Goal: Task Accomplishment & Management: Manage account settings

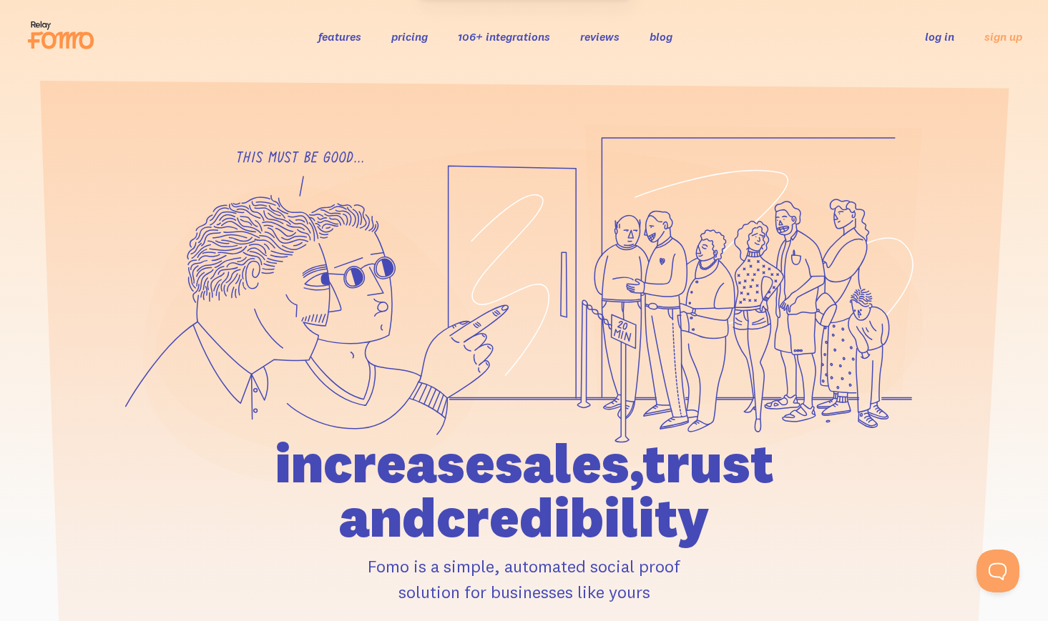
click at [943, 38] on link "log in" at bounding box center [939, 36] width 29 height 14
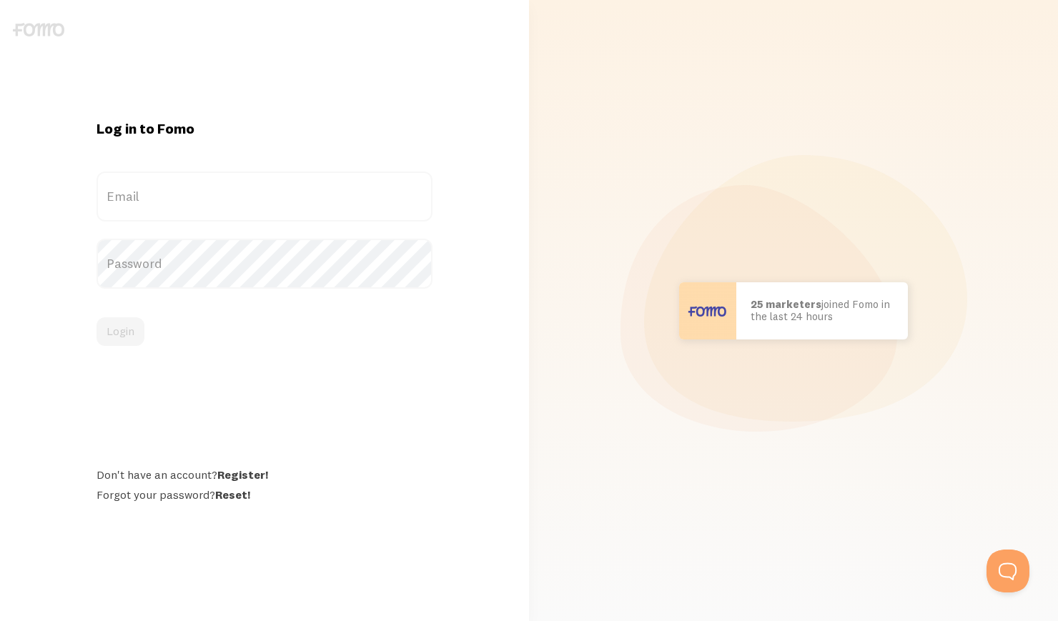
click at [349, 208] on label "Email" at bounding box center [264, 197] width 335 height 50
click at [349, 208] on input "Email" at bounding box center [264, 197] width 335 height 50
click at [338, 191] on label "Email" at bounding box center [264, 197] width 335 height 50
click at [338, 191] on input "Email" at bounding box center [264, 197] width 335 height 50
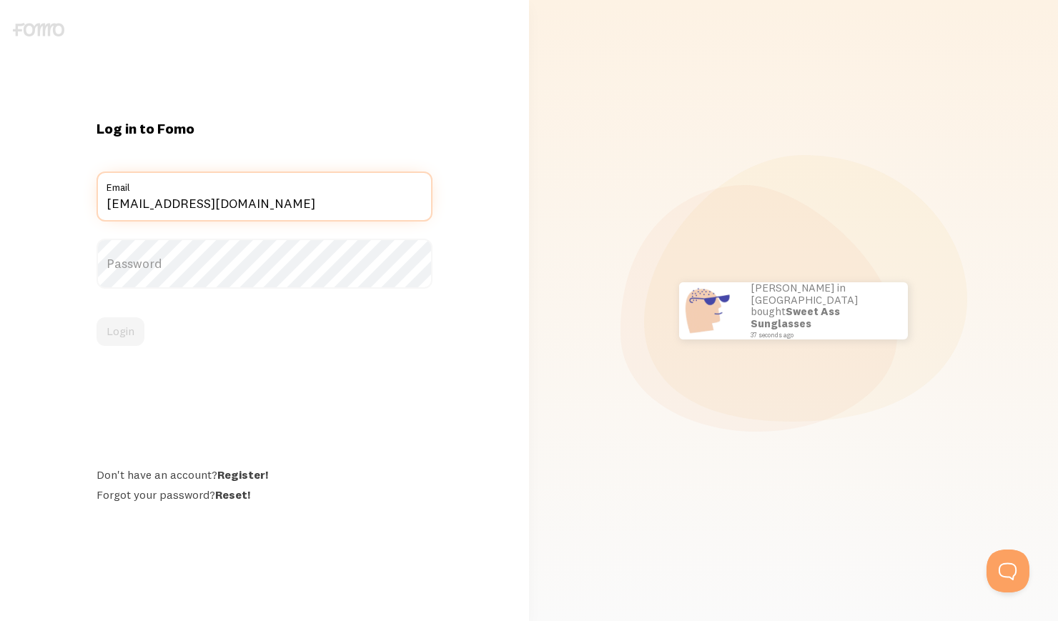
type input "[EMAIL_ADDRESS][DOMAIN_NAME]"
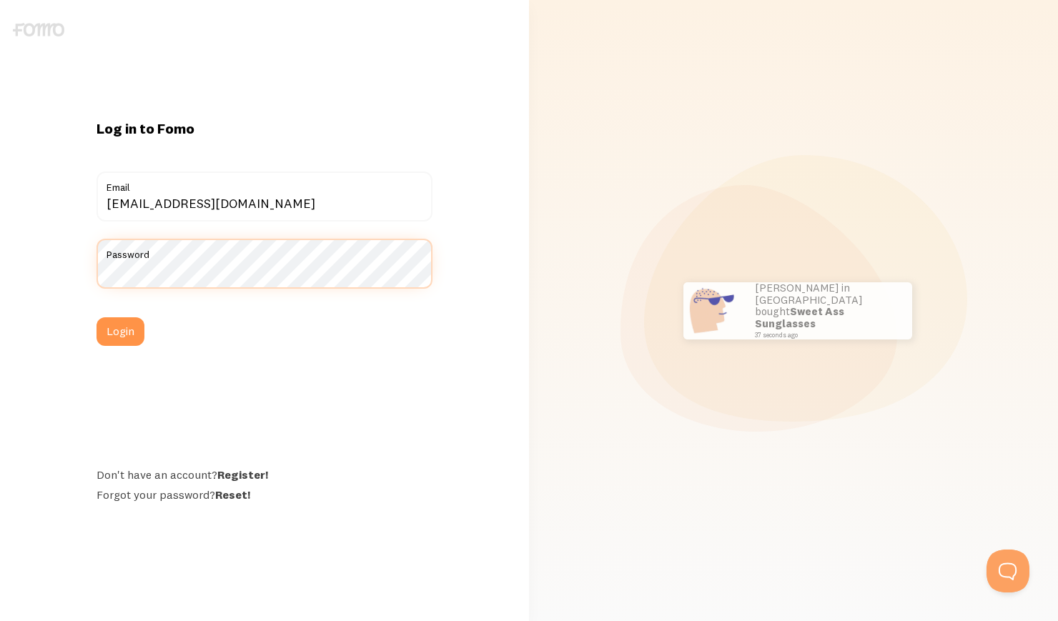
click at [97, 318] on button "Login" at bounding box center [121, 332] width 48 height 29
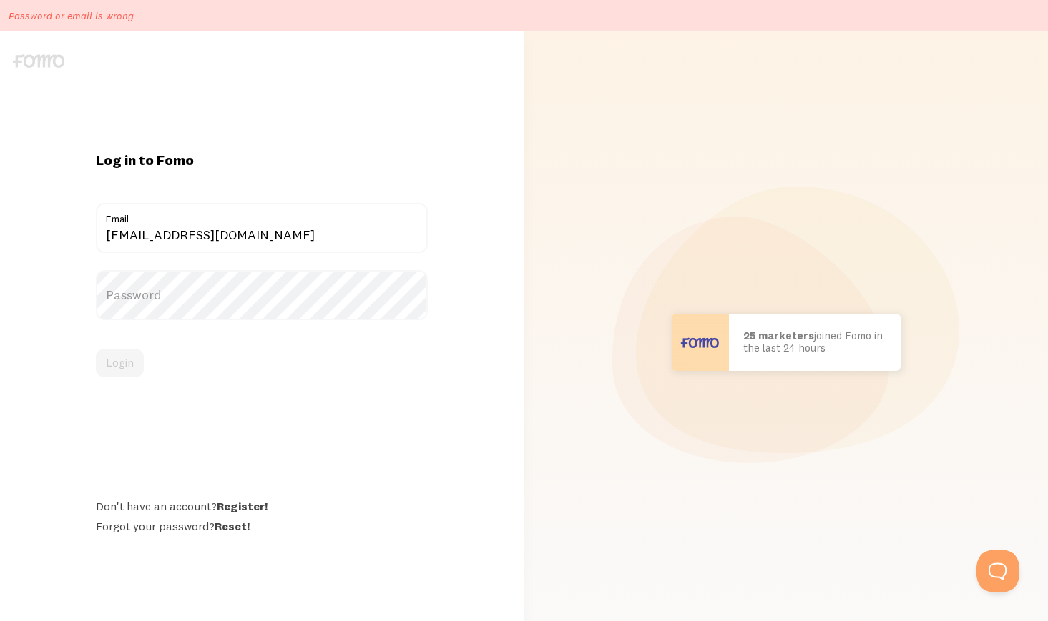
click at [284, 287] on label "Password" at bounding box center [262, 295] width 332 height 50
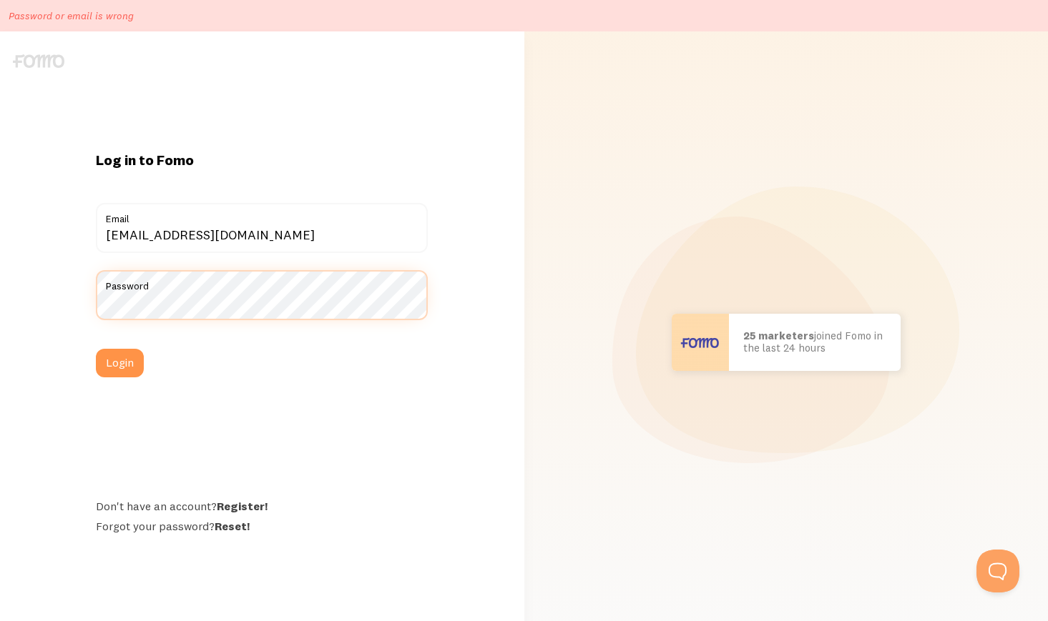
click at [96, 349] on button "Login" at bounding box center [120, 363] width 48 height 29
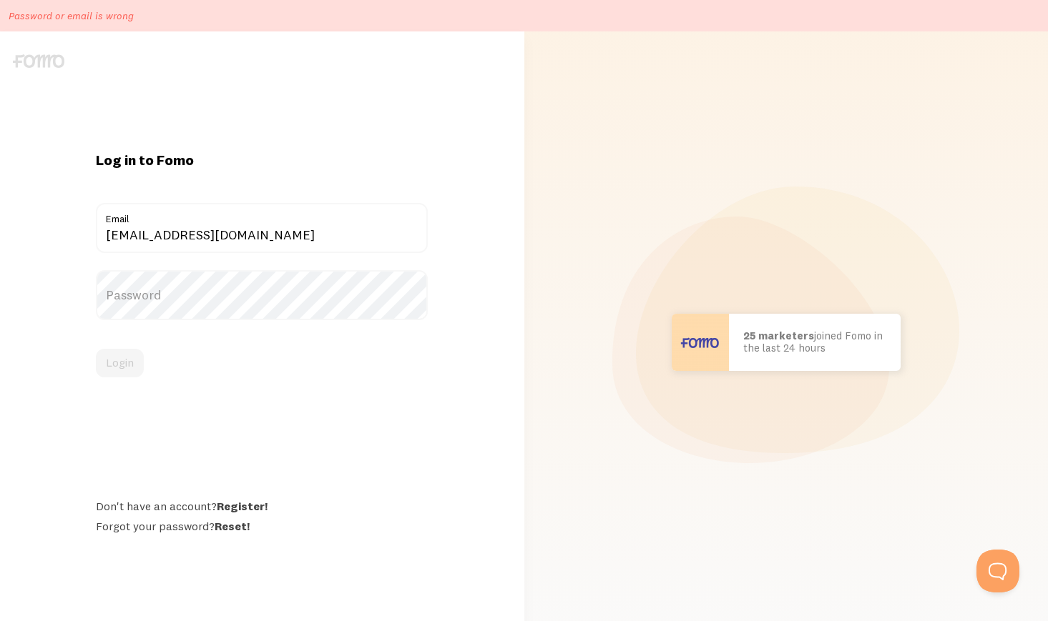
click at [309, 300] on label "Password" at bounding box center [262, 295] width 332 height 50
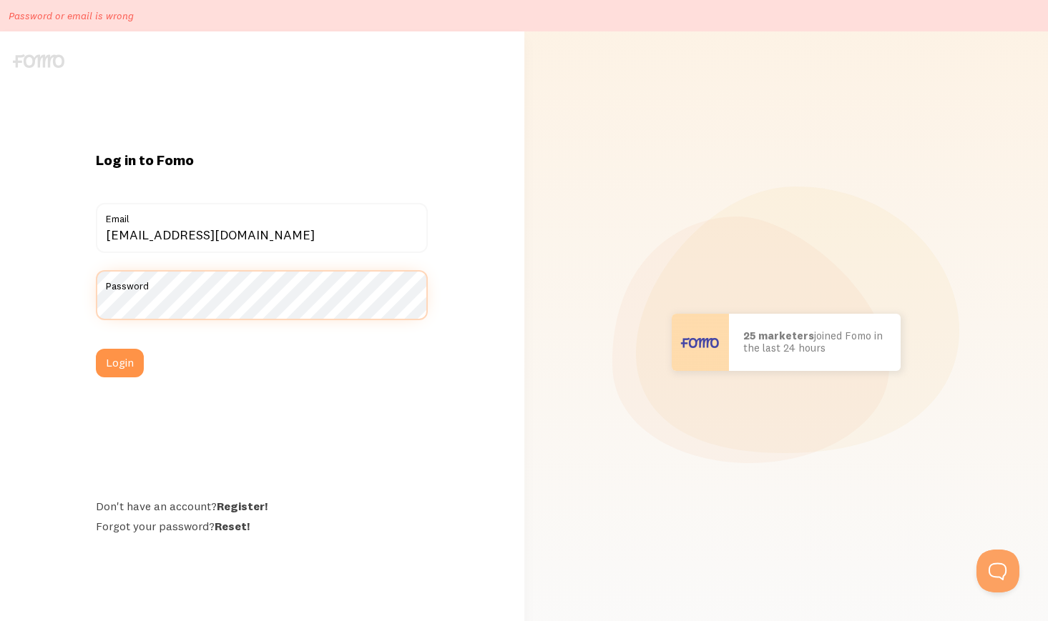
click at [96, 349] on button "Login" at bounding box center [120, 363] width 48 height 29
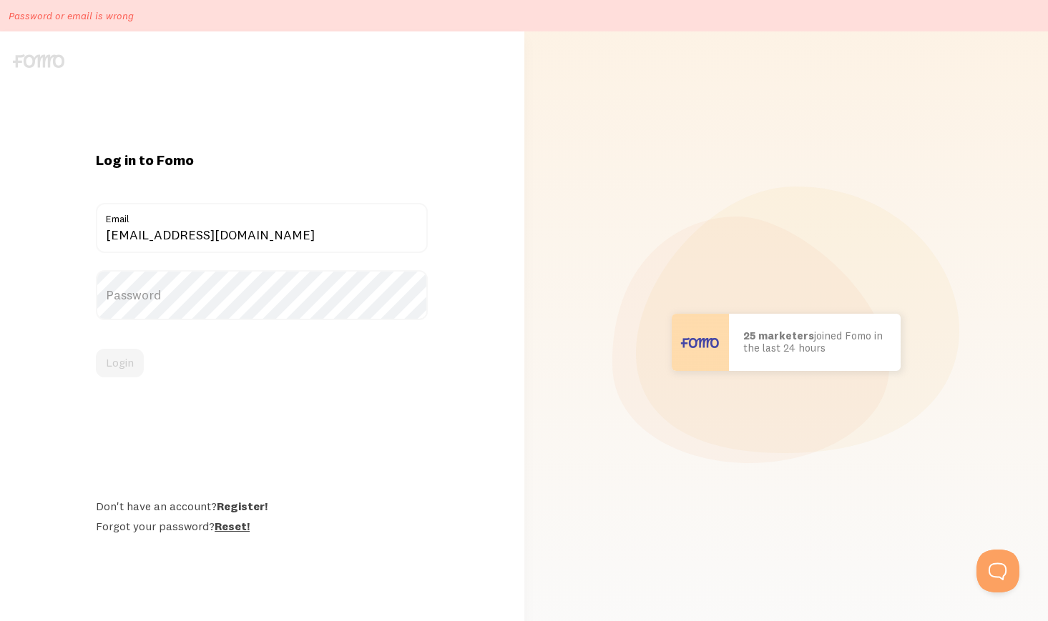
click at [225, 524] on link "Reset!" at bounding box center [232, 526] width 35 height 14
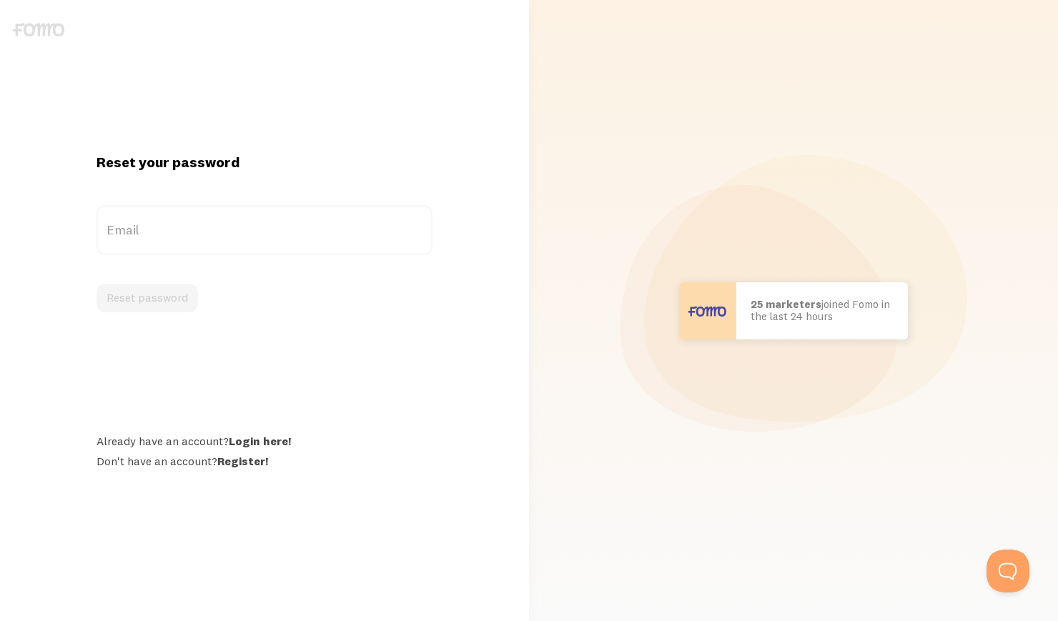
click at [280, 237] on label "Email" at bounding box center [264, 230] width 335 height 50
click at [280, 237] on input "Email" at bounding box center [264, 230] width 335 height 50
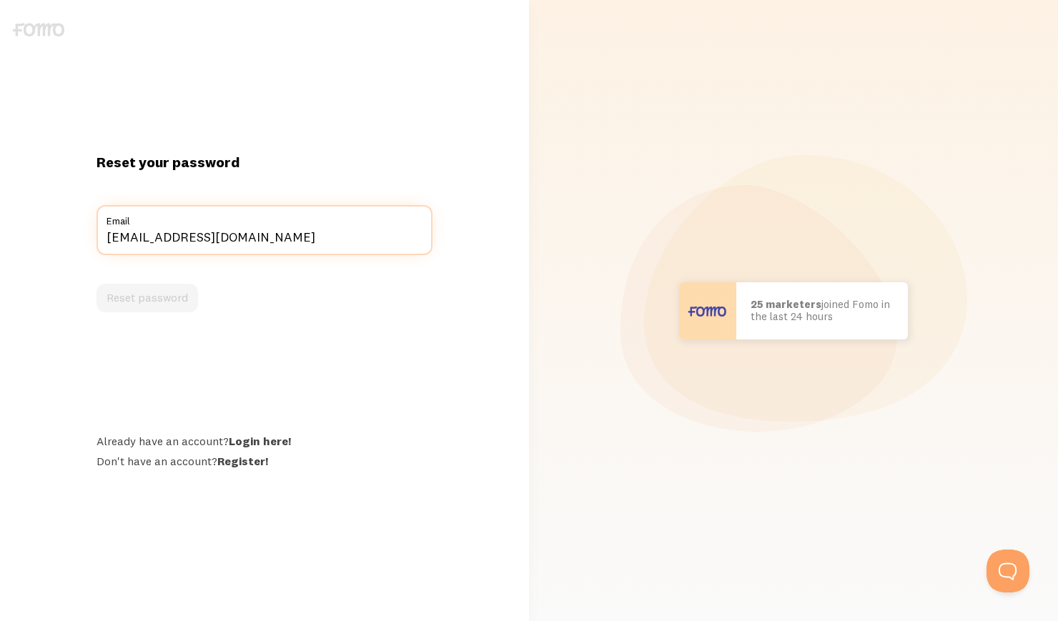
type input "[EMAIL_ADDRESS][DOMAIN_NAME]"
click at [97, 284] on button "Reset password" at bounding box center [148, 298] width 102 height 29
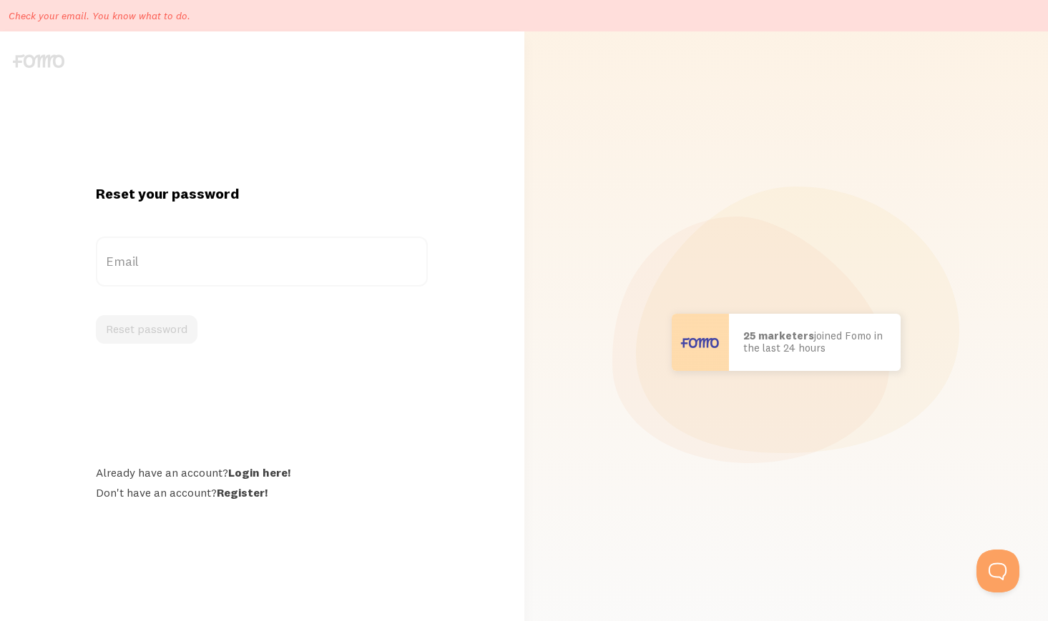
click at [261, 255] on label "Email" at bounding box center [262, 262] width 332 height 50
click at [261, 255] on input "Email" at bounding box center [262, 262] width 332 height 50
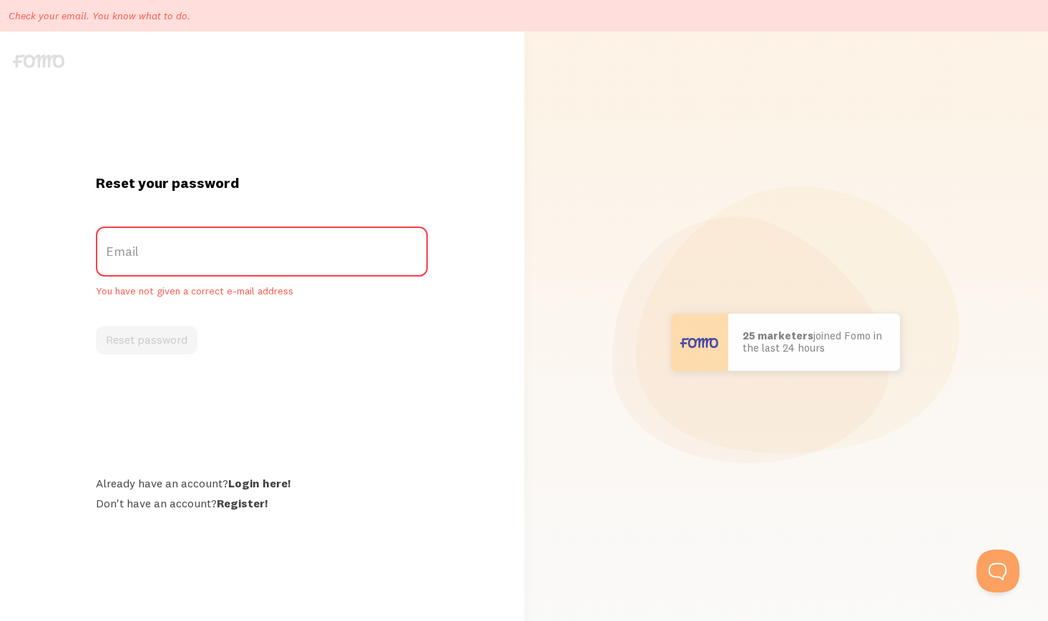
click at [261, 255] on label "Email" at bounding box center [262, 252] width 332 height 50
click at [261, 255] on input "Email" at bounding box center [262, 252] width 332 height 50
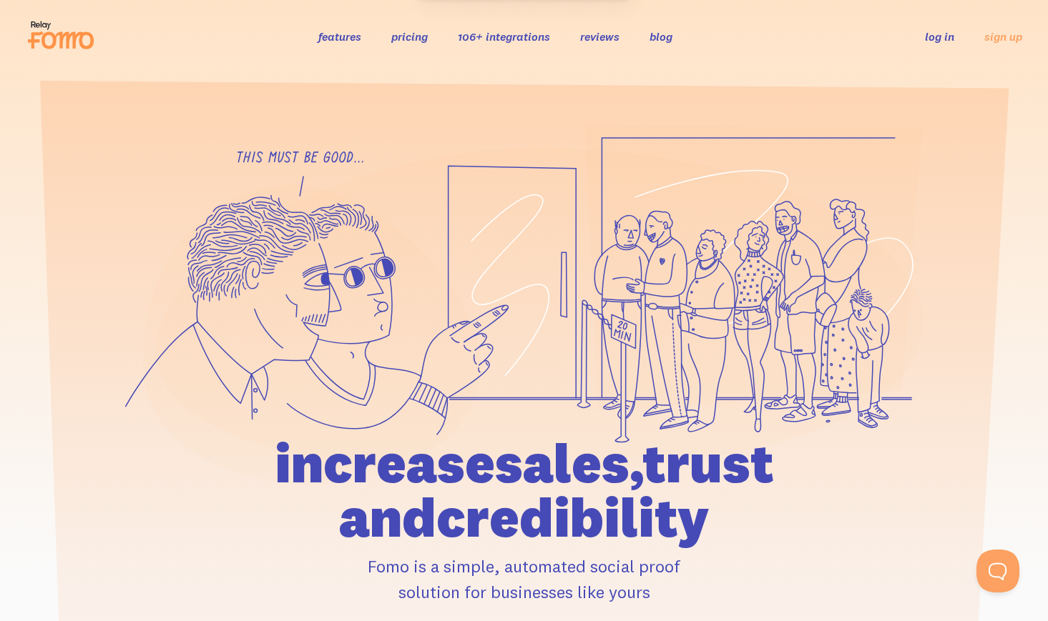
click at [941, 34] on link "log in" at bounding box center [939, 36] width 29 height 14
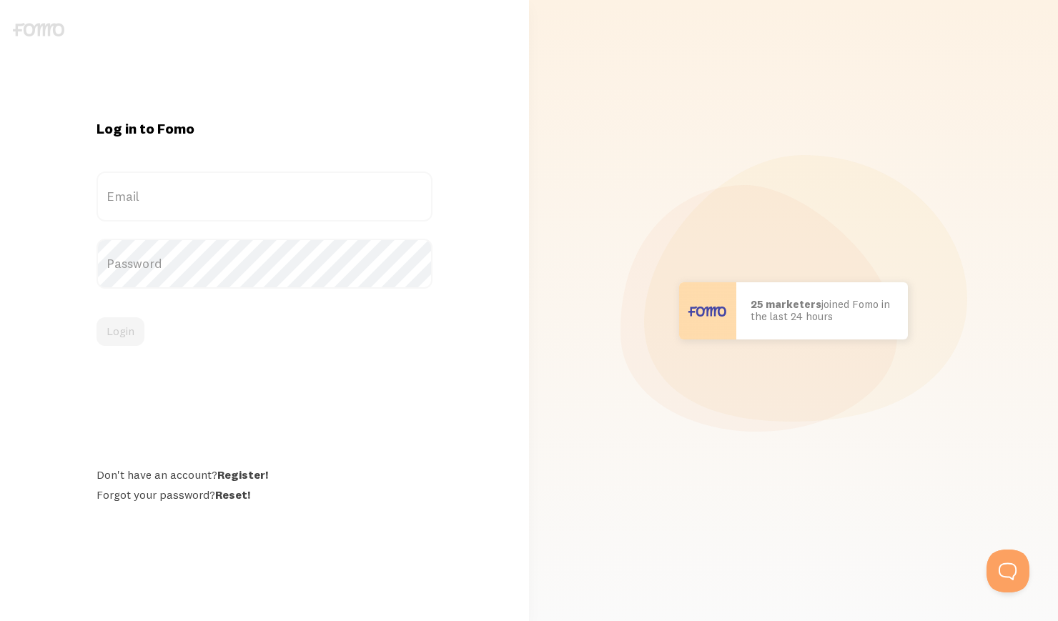
click at [355, 207] on label "Email" at bounding box center [264, 197] width 335 height 50
click at [355, 207] on input "Email" at bounding box center [264, 197] width 335 height 50
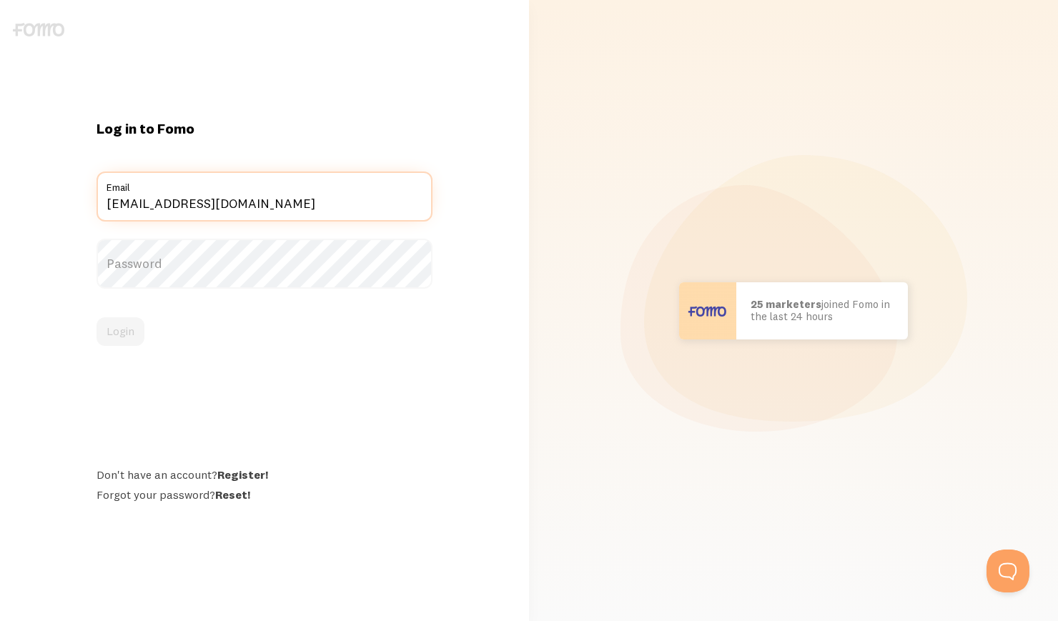
type input "[EMAIL_ADDRESS][DOMAIN_NAME]"
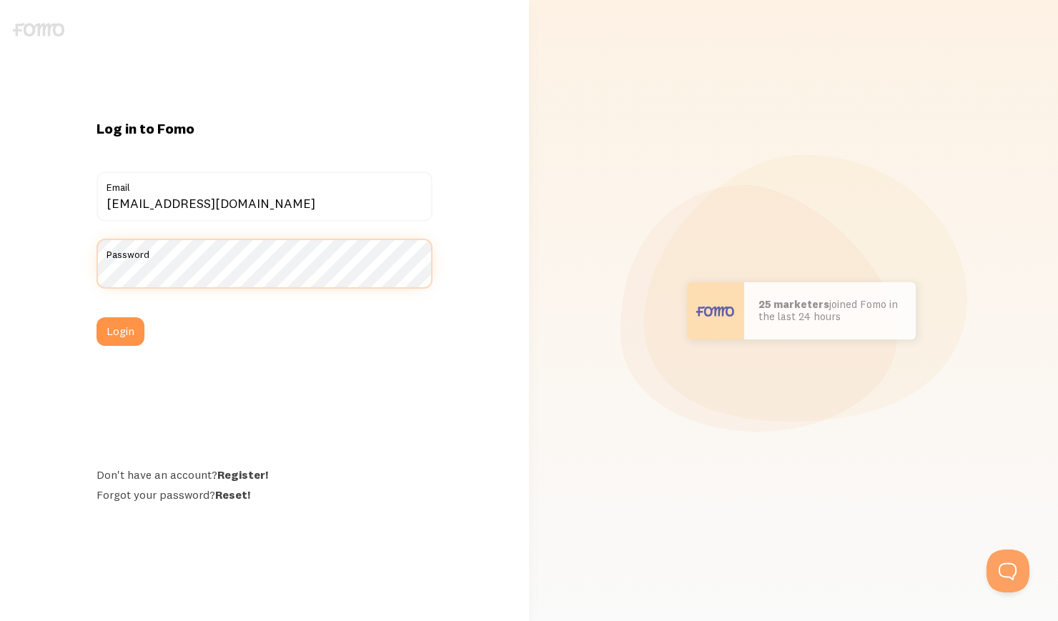
click at [97, 318] on button "Login" at bounding box center [121, 332] width 48 height 29
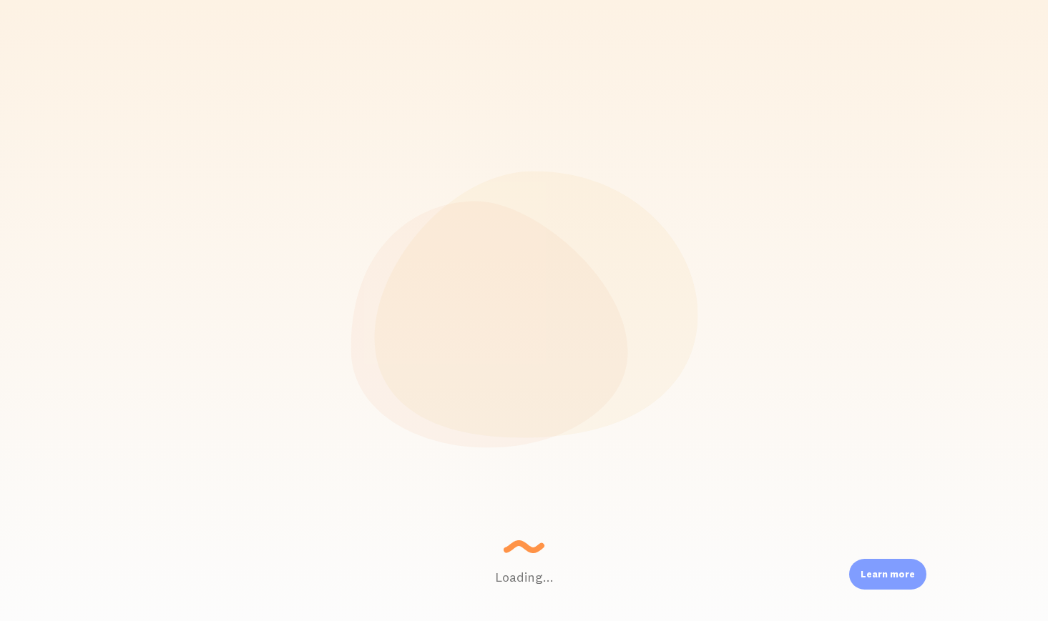
scroll to position [375, 814]
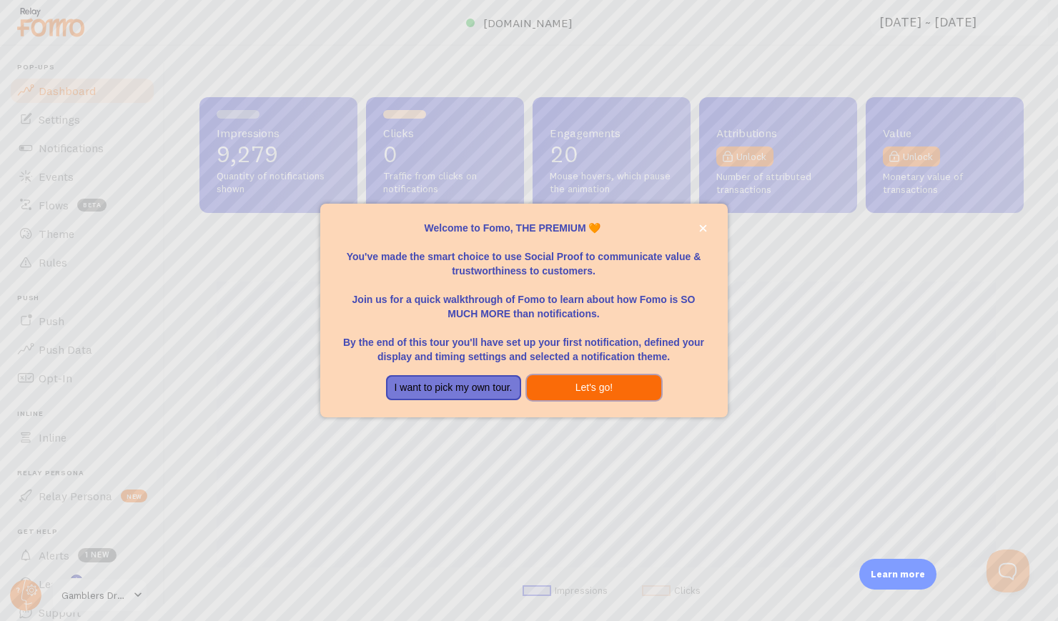
click at [556, 392] on button "Let's go!" at bounding box center [594, 388] width 135 height 26
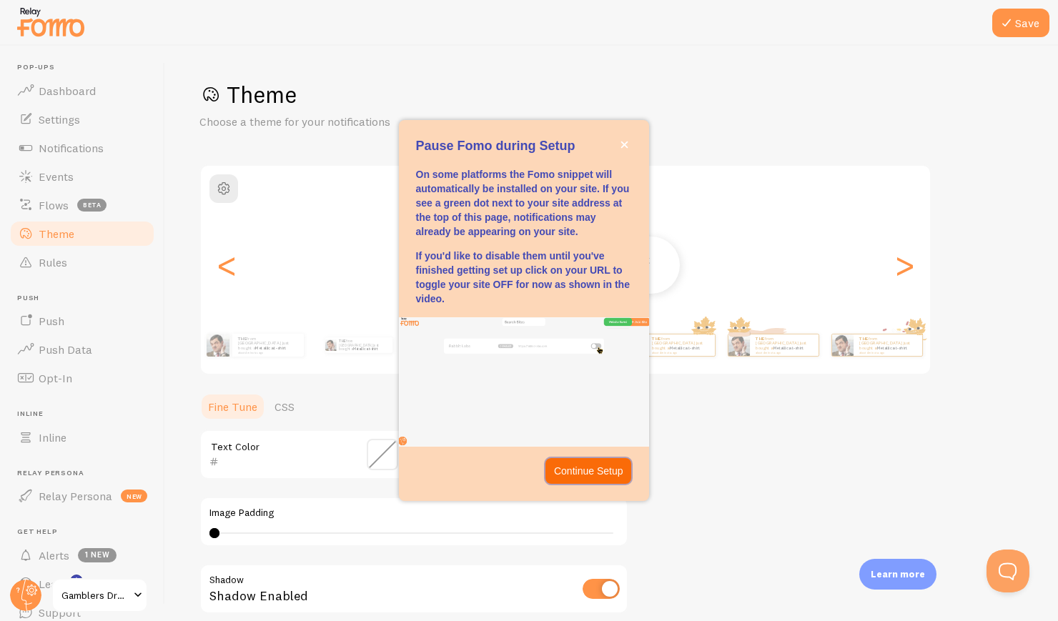
click at [576, 482] on button "Continue Setup" at bounding box center [589, 471] width 87 height 26
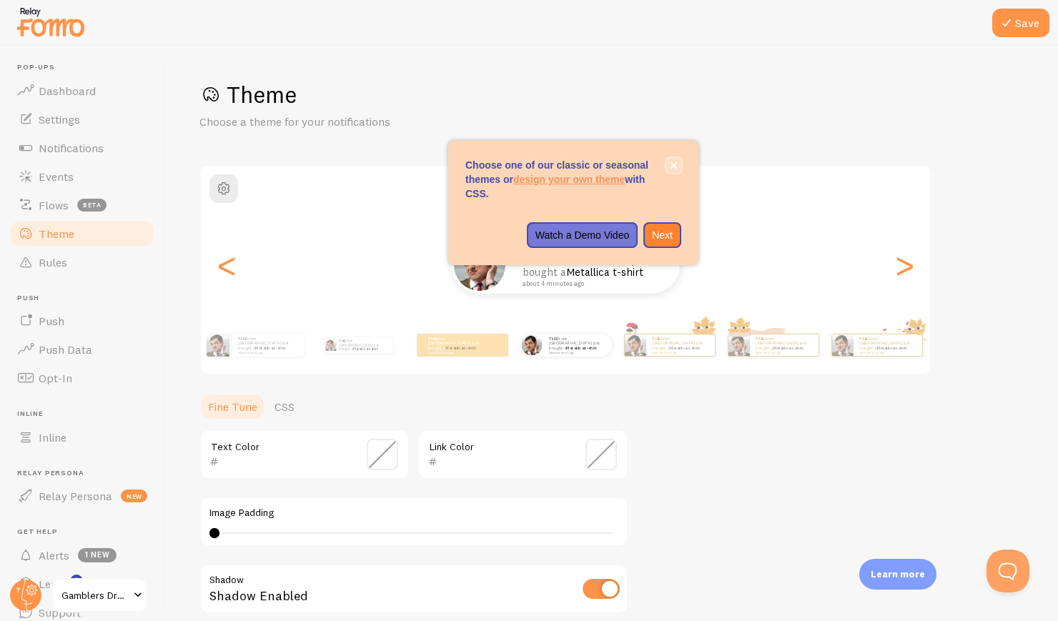
click at [668, 162] on button "close," at bounding box center [674, 165] width 15 height 15
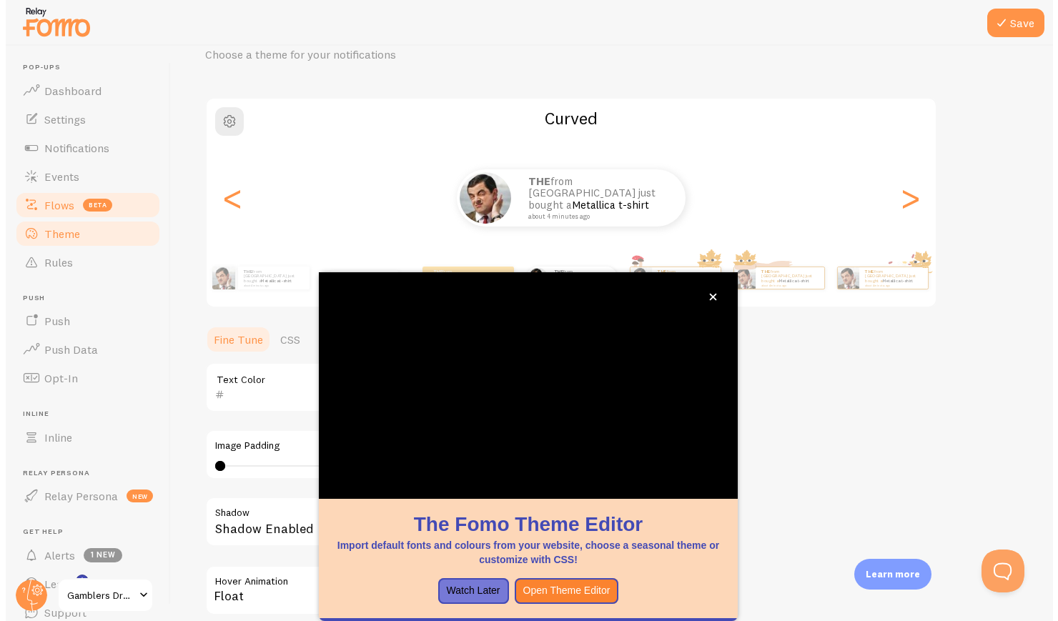
scroll to position [73, 0]
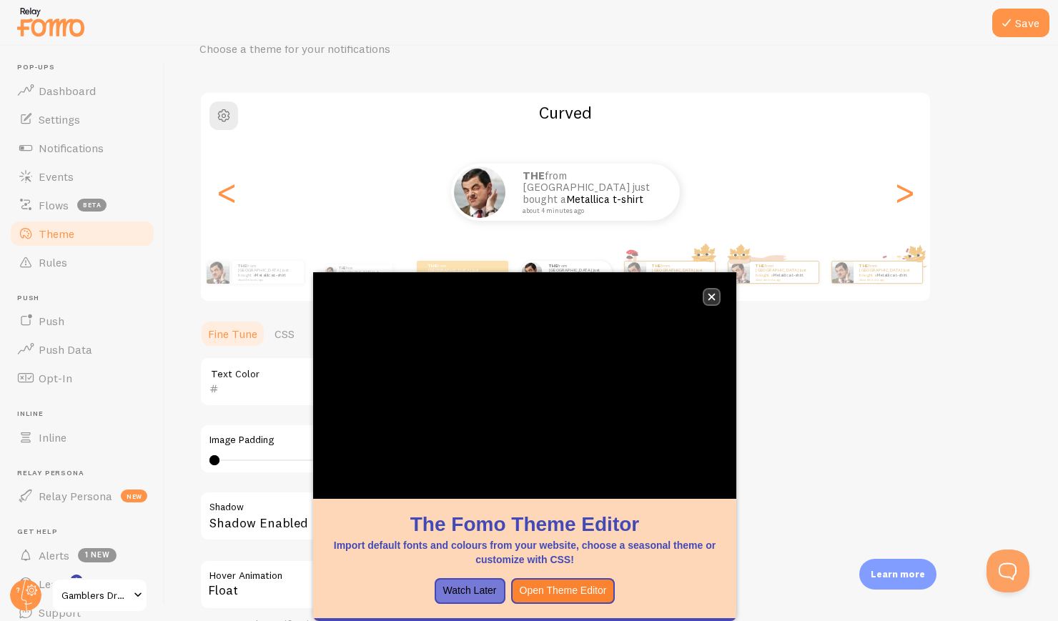
click at [712, 290] on button "close," at bounding box center [711, 297] width 15 height 15
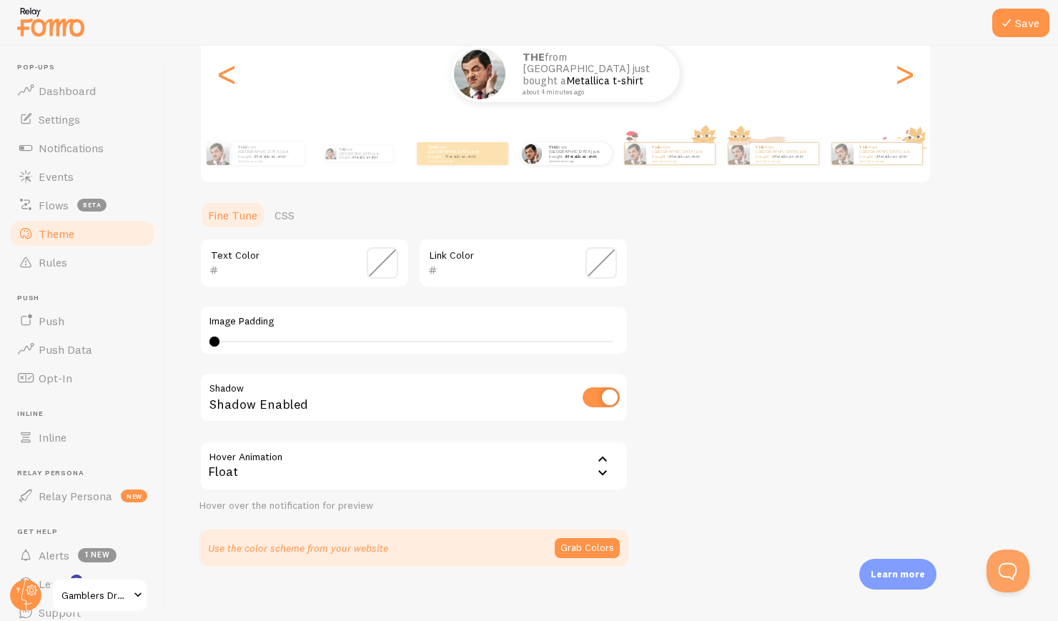
scroll to position [206, 0]
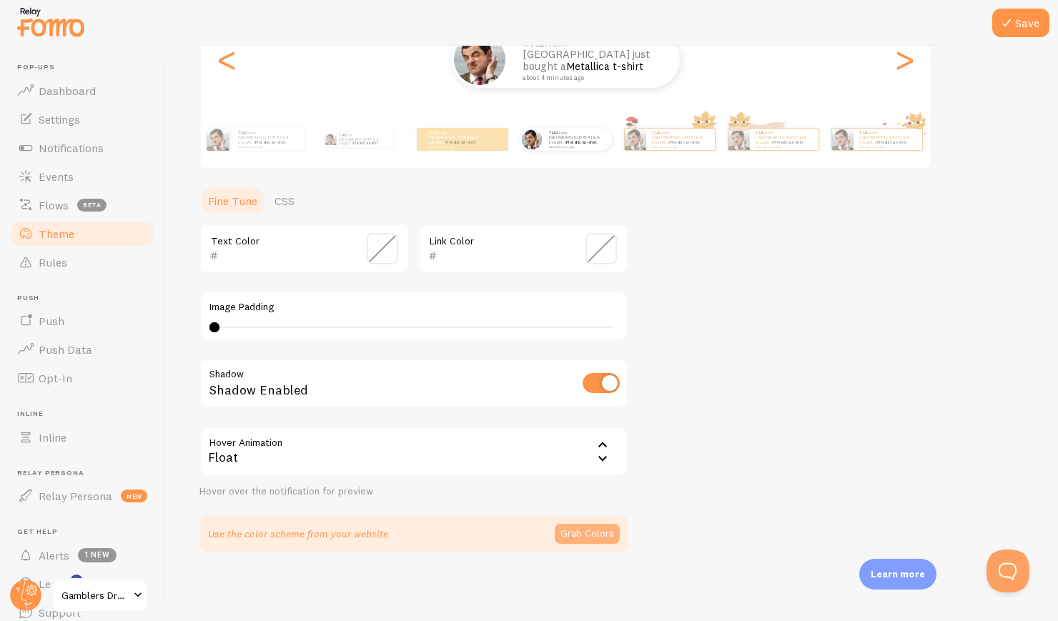
click at [610, 534] on button "Grab Colors" at bounding box center [587, 534] width 65 height 20
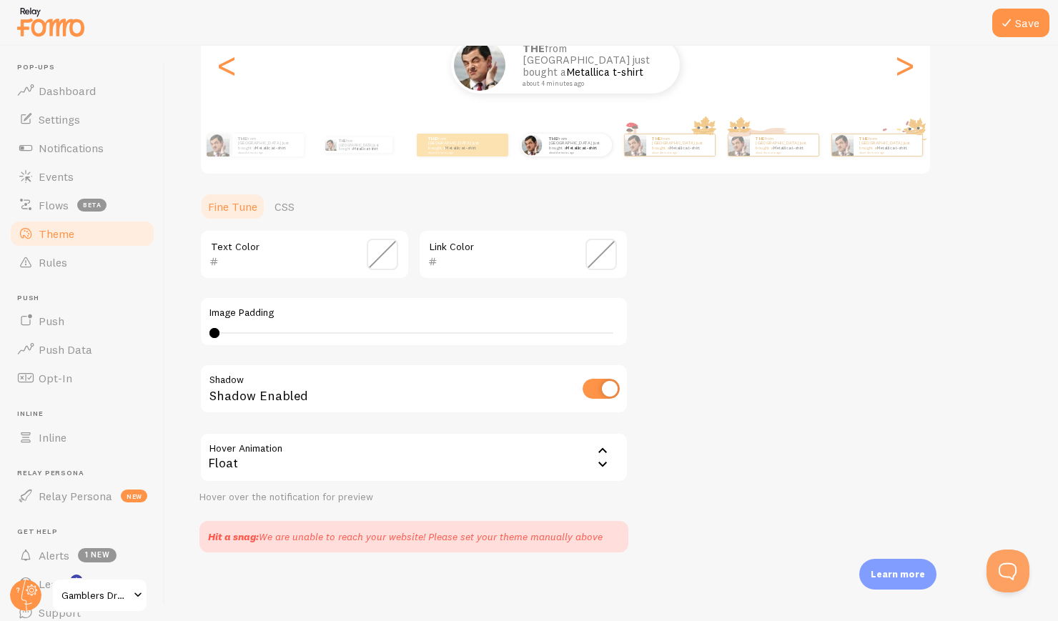
scroll to position [200, 0]
click at [763, 551] on div "Theme Choose a theme for your notifications Curved THE from [GEOGRAPHIC_DATA] j…" at bounding box center [612, 216] width 825 height 673
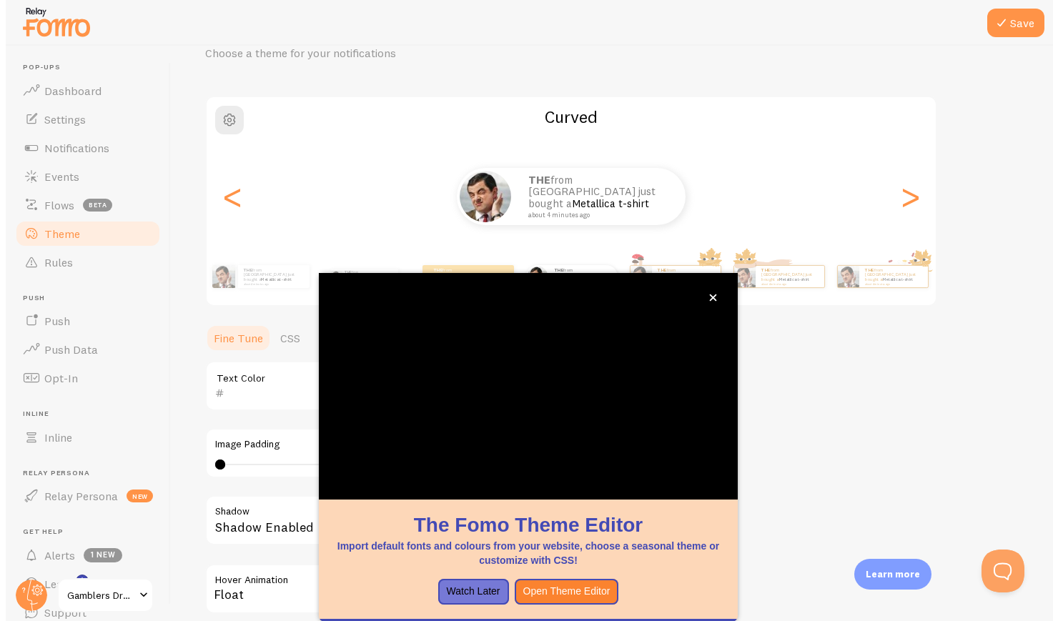
scroll to position [73, 0]
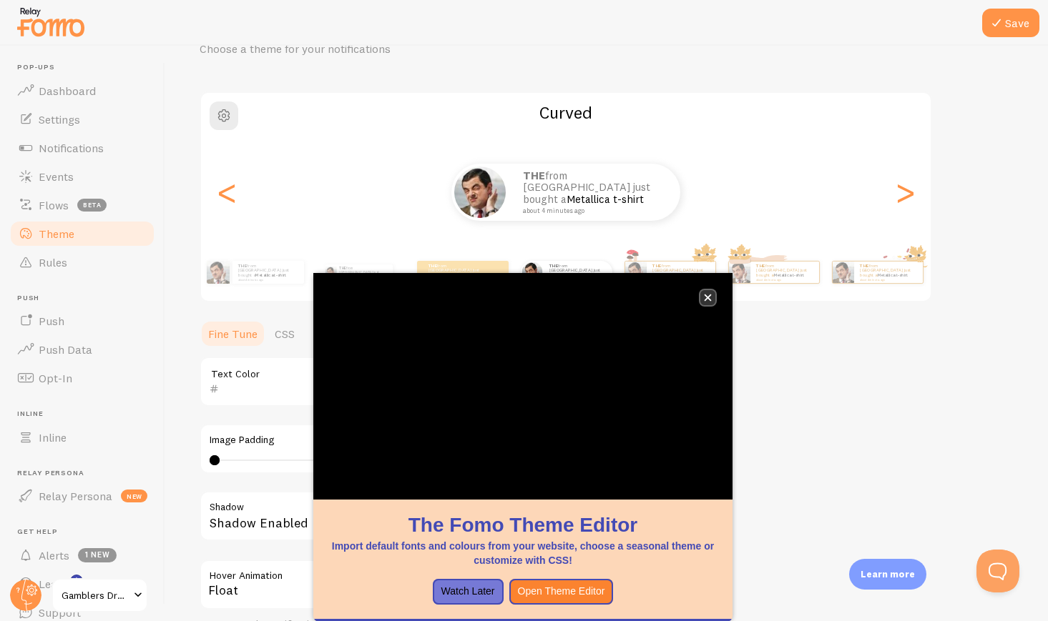
click at [705, 298] on icon "close," at bounding box center [708, 298] width 8 height 8
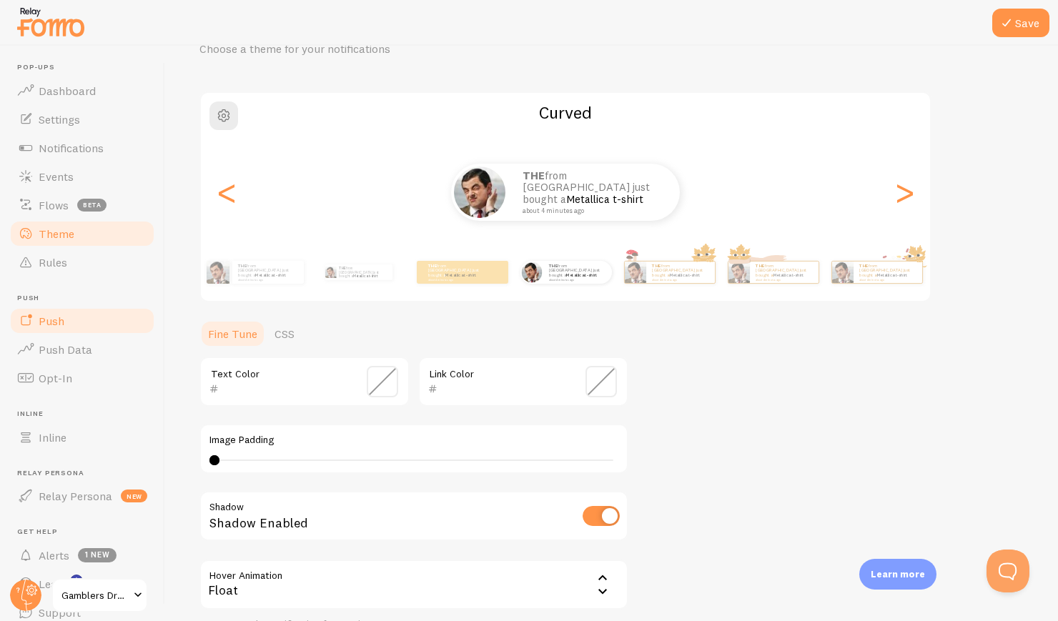
click at [81, 326] on link "Push" at bounding box center [82, 321] width 147 height 29
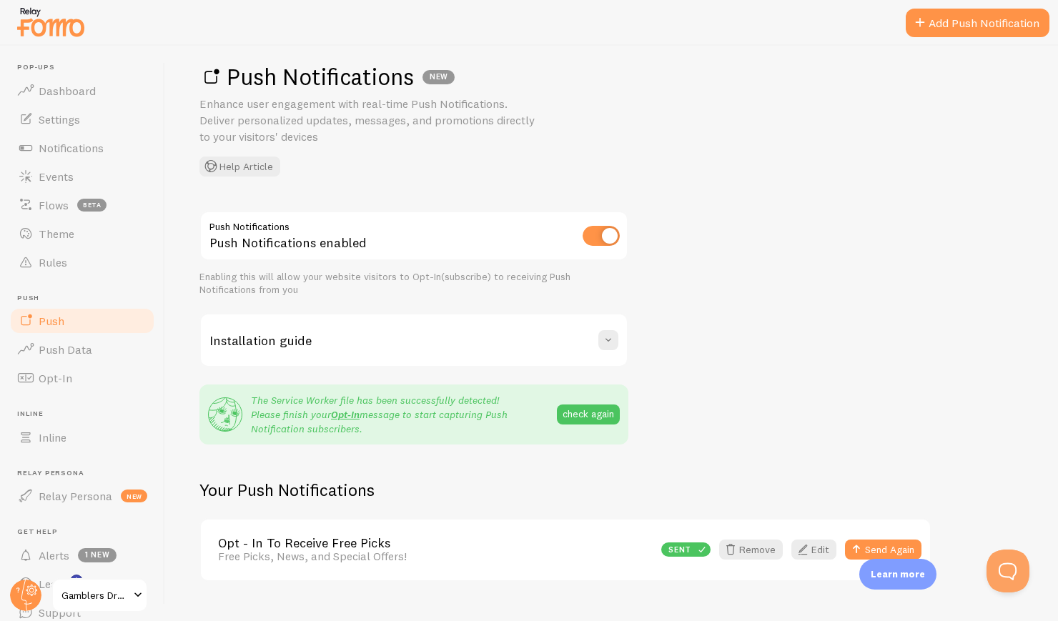
scroll to position [46, 0]
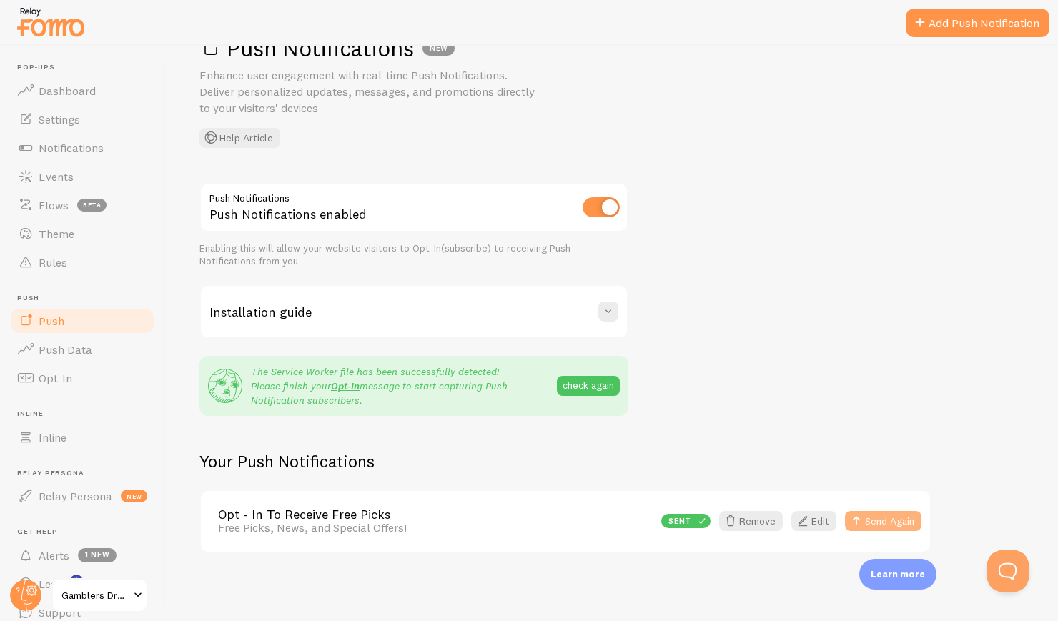
click at [874, 526] on button "Send Again" at bounding box center [883, 521] width 77 height 20
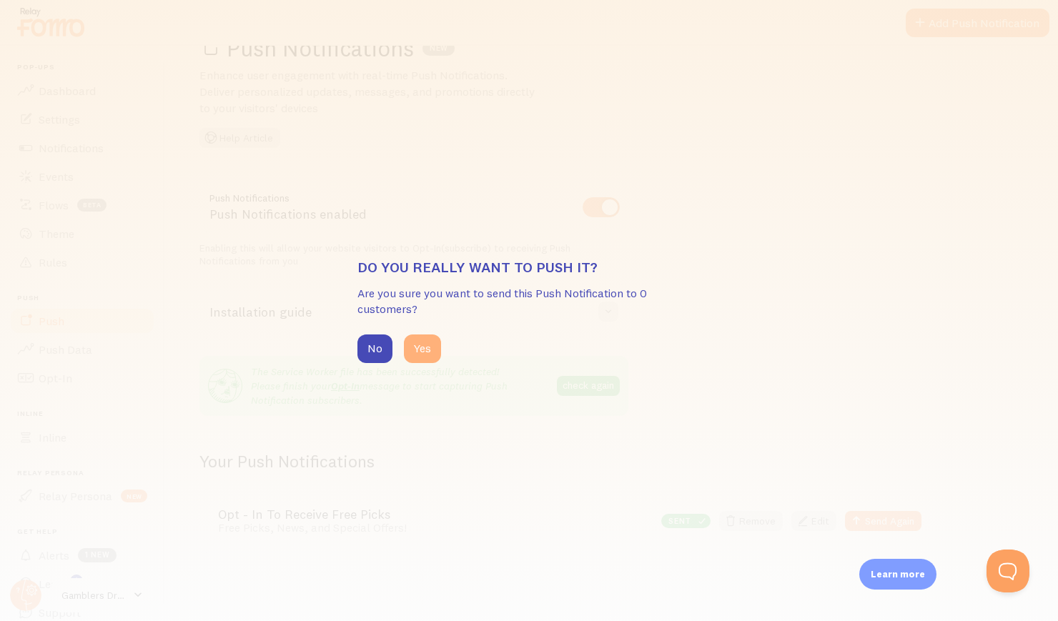
click at [412, 359] on button "Yes" at bounding box center [422, 349] width 37 height 29
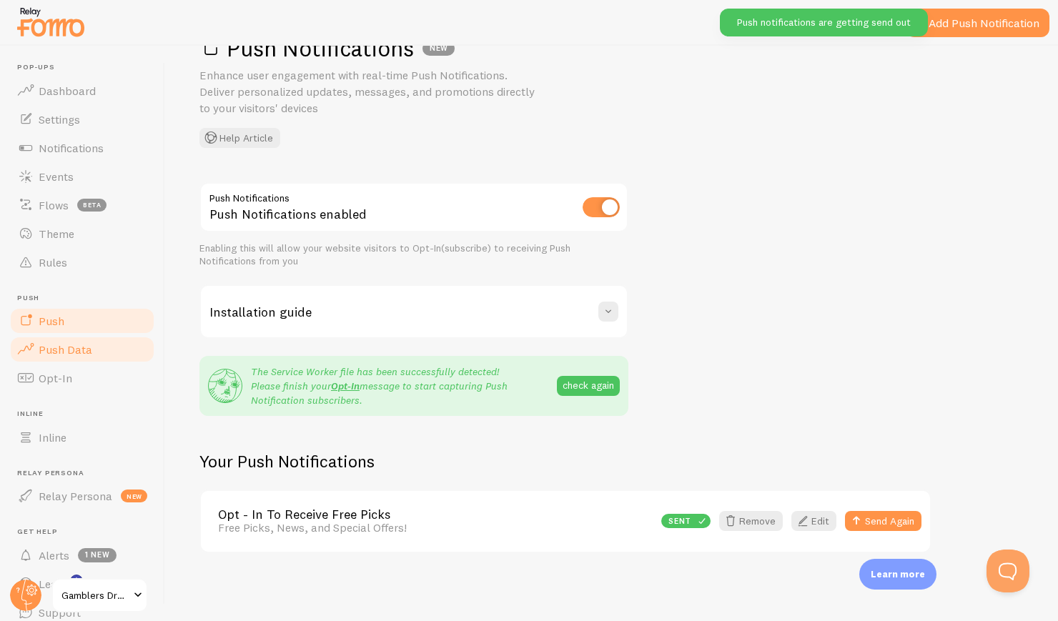
click at [105, 346] on link "Push Data" at bounding box center [82, 349] width 147 height 29
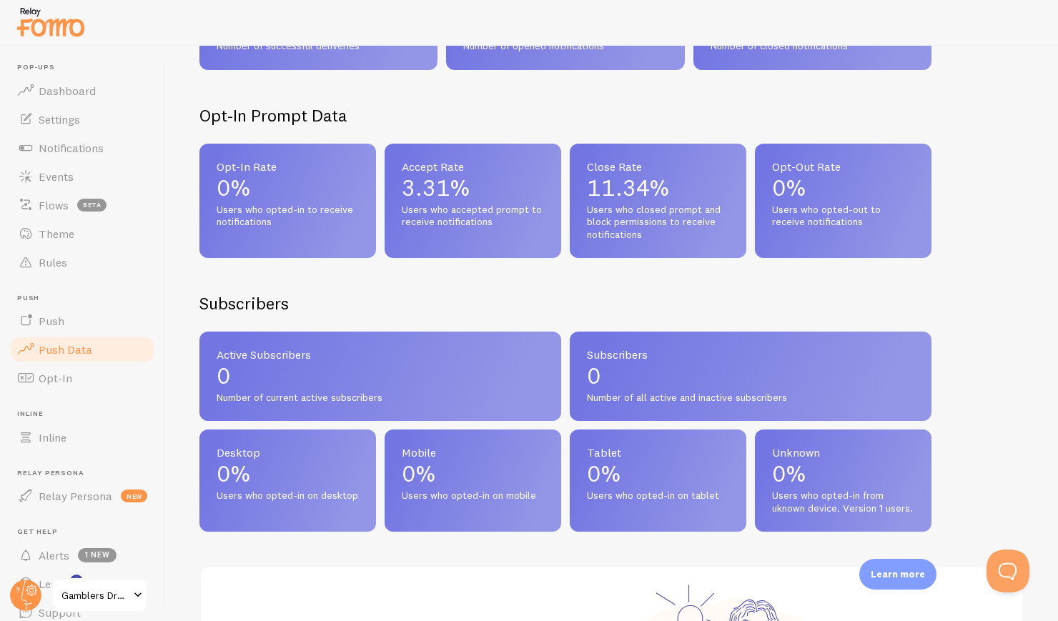
scroll to position [568, 0]
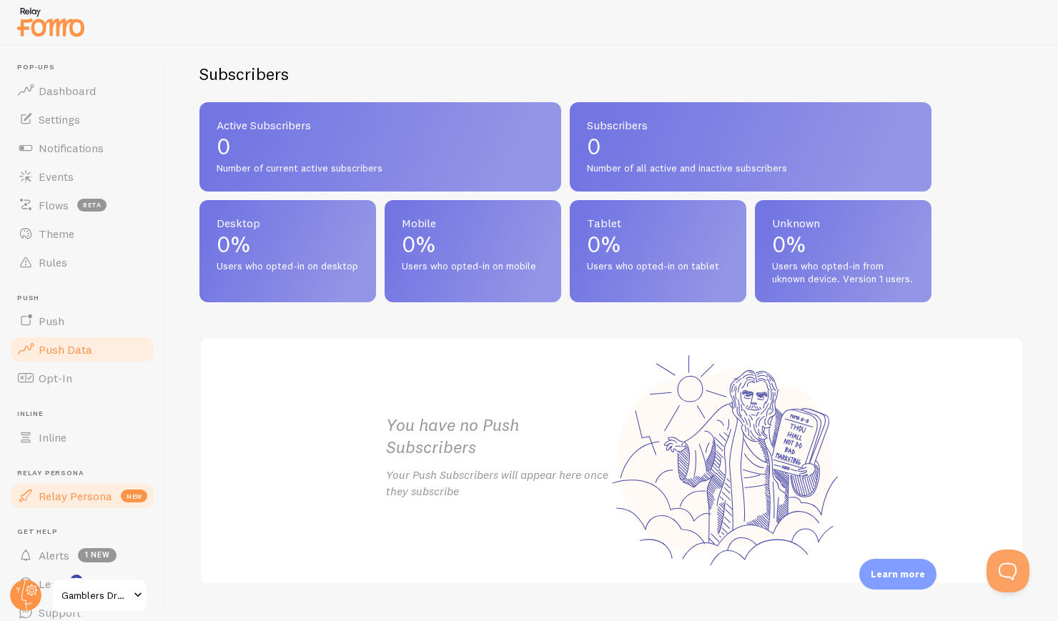
click at [39, 503] on span "Relay Persona" at bounding box center [76, 496] width 74 height 14
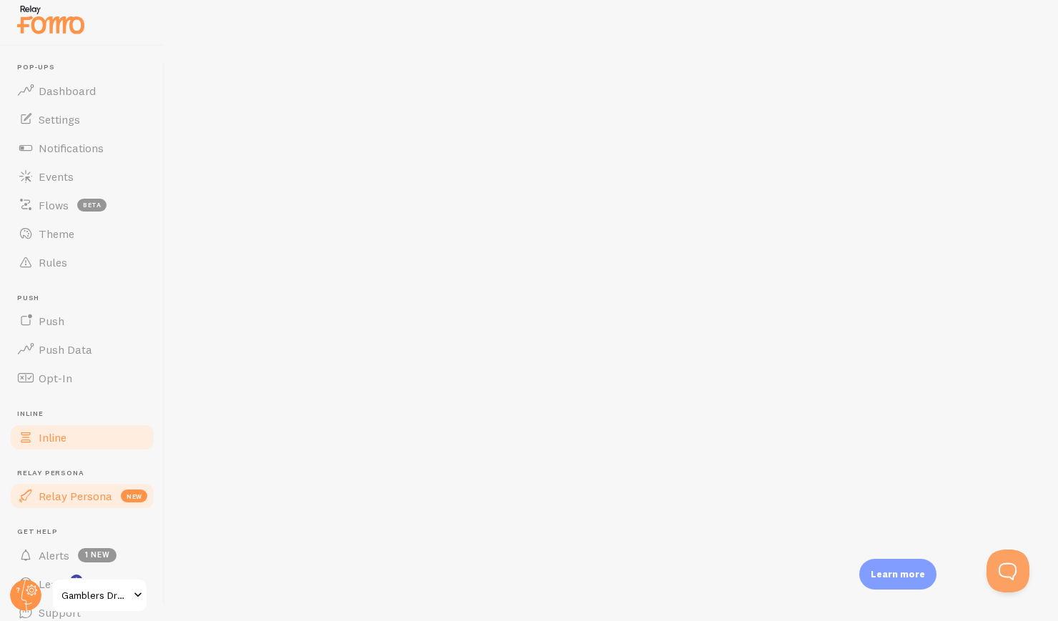
click at [68, 445] on link "Inline" at bounding box center [82, 437] width 147 height 29
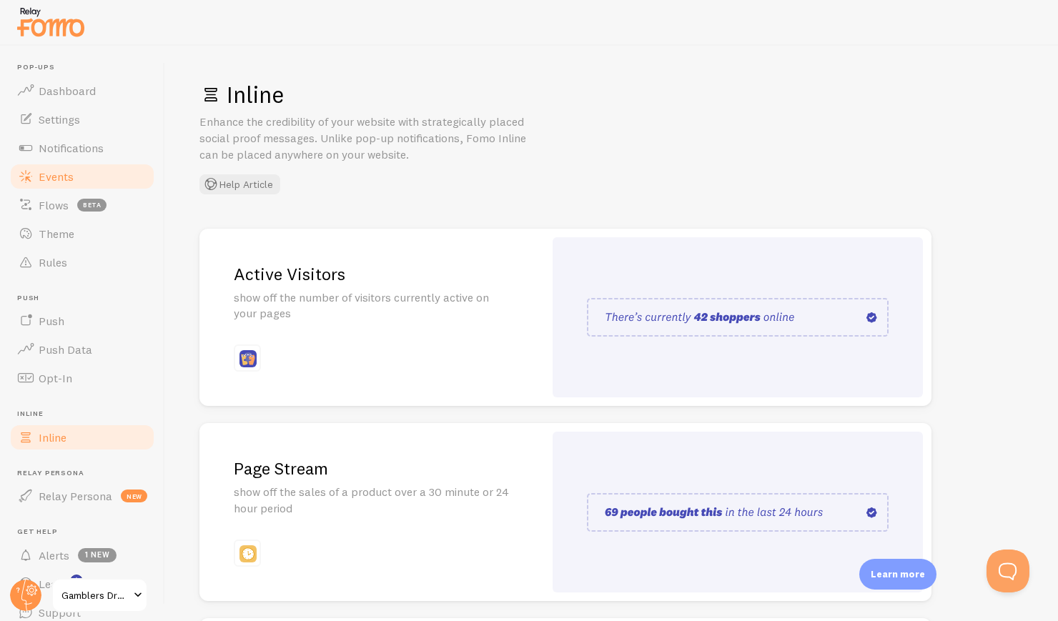
click at [76, 180] on link "Events" at bounding box center [82, 176] width 147 height 29
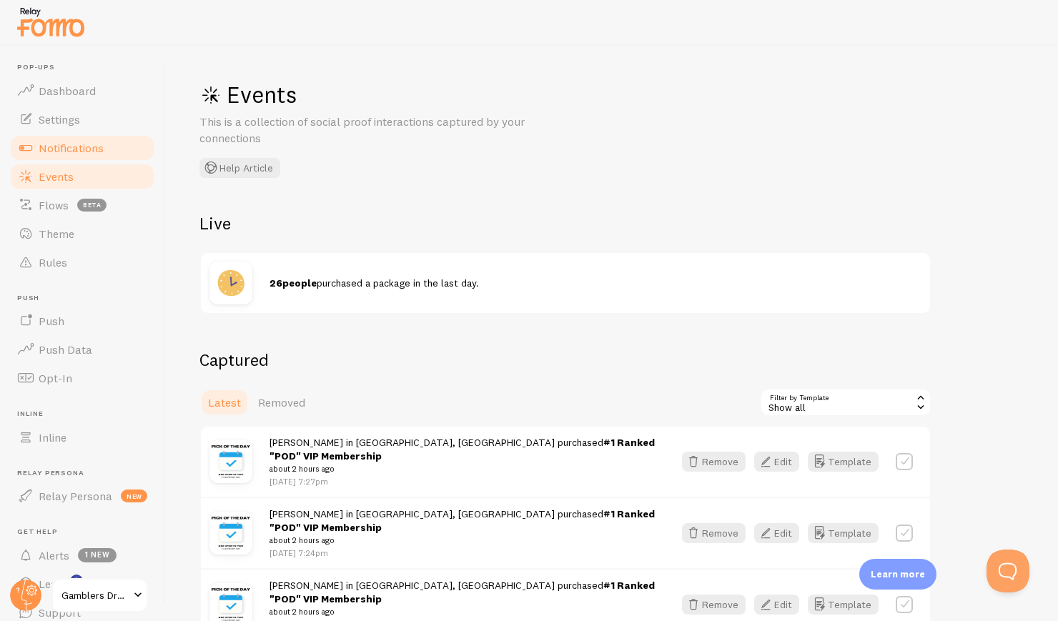
click at [75, 154] on span "Notifications" at bounding box center [71, 148] width 65 height 14
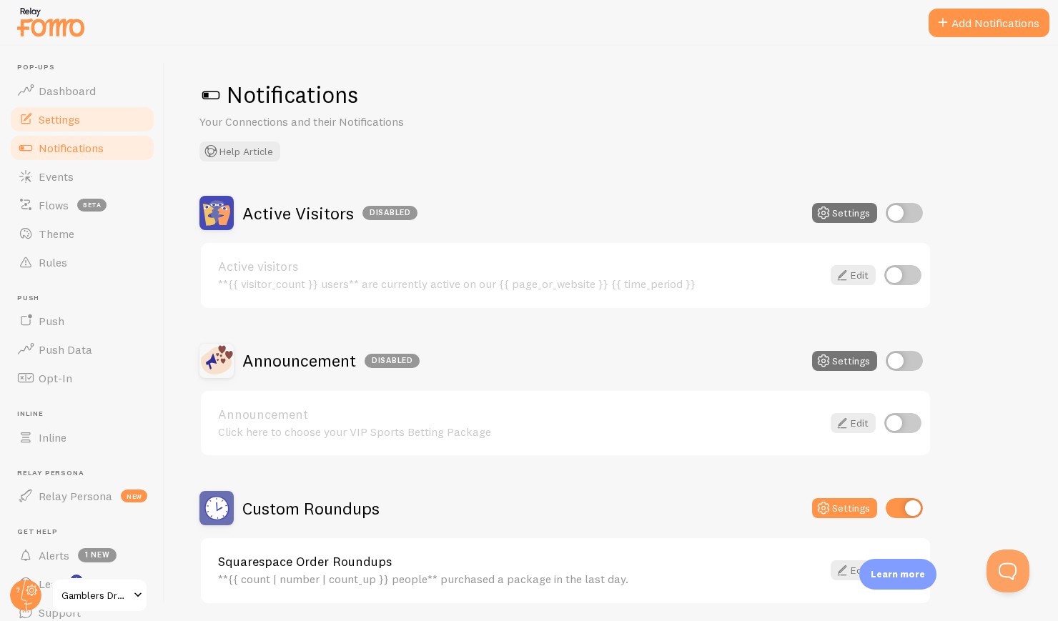
click at [121, 131] on link "Settings" at bounding box center [82, 119] width 147 height 29
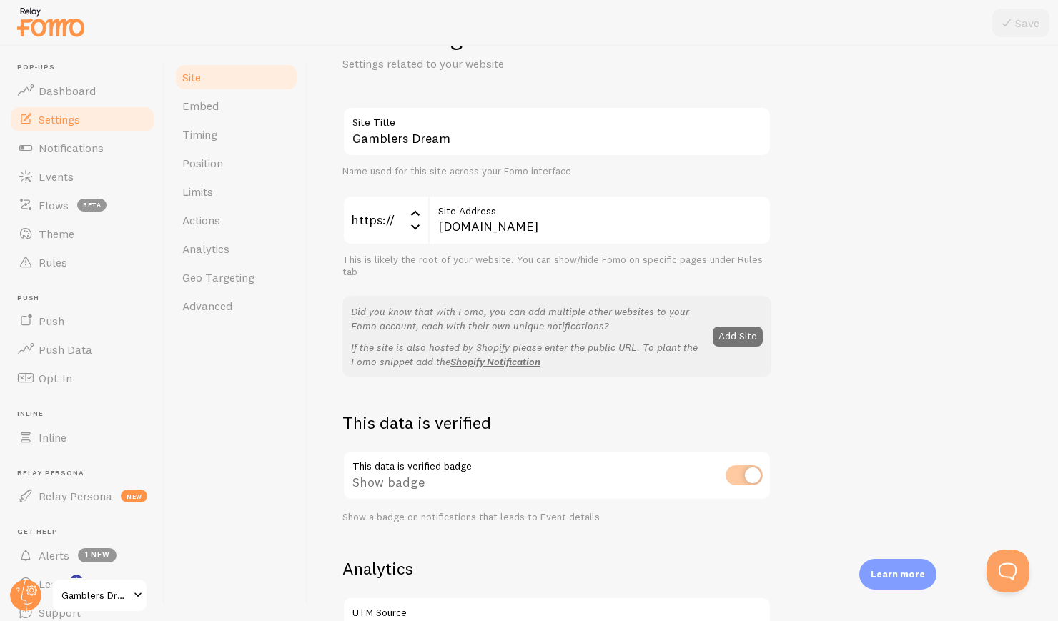
scroll to position [46, 0]
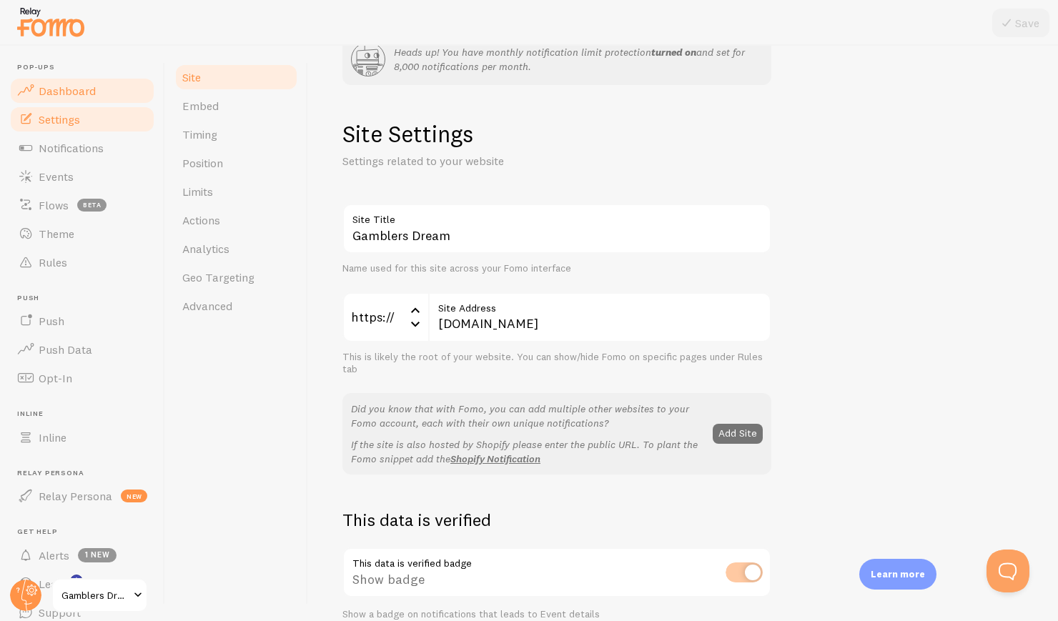
click at [56, 89] on span "Dashboard" at bounding box center [67, 91] width 57 height 14
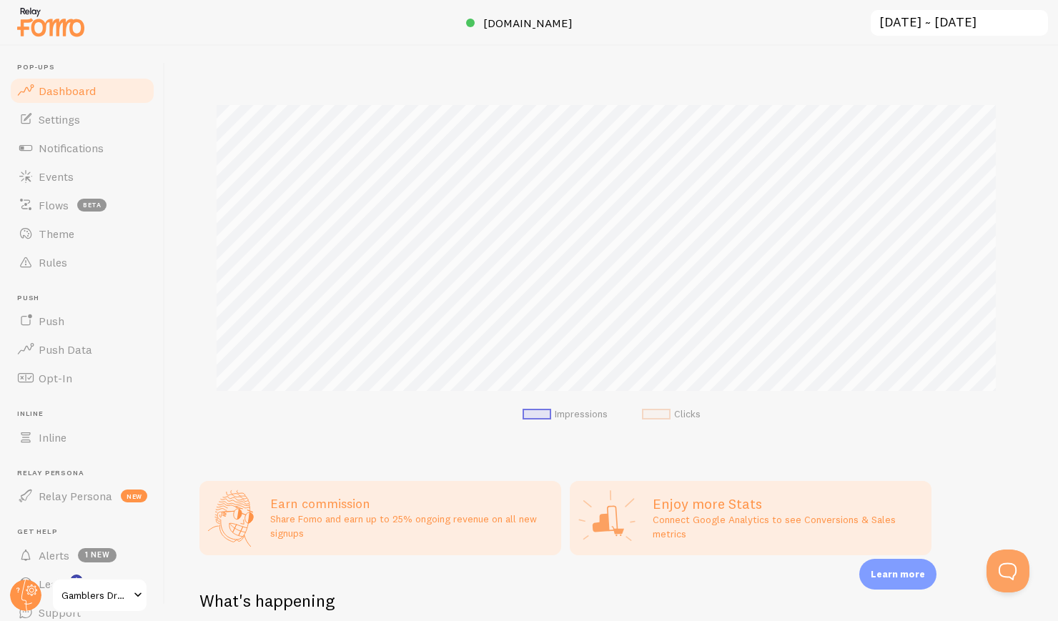
scroll to position [407, 0]
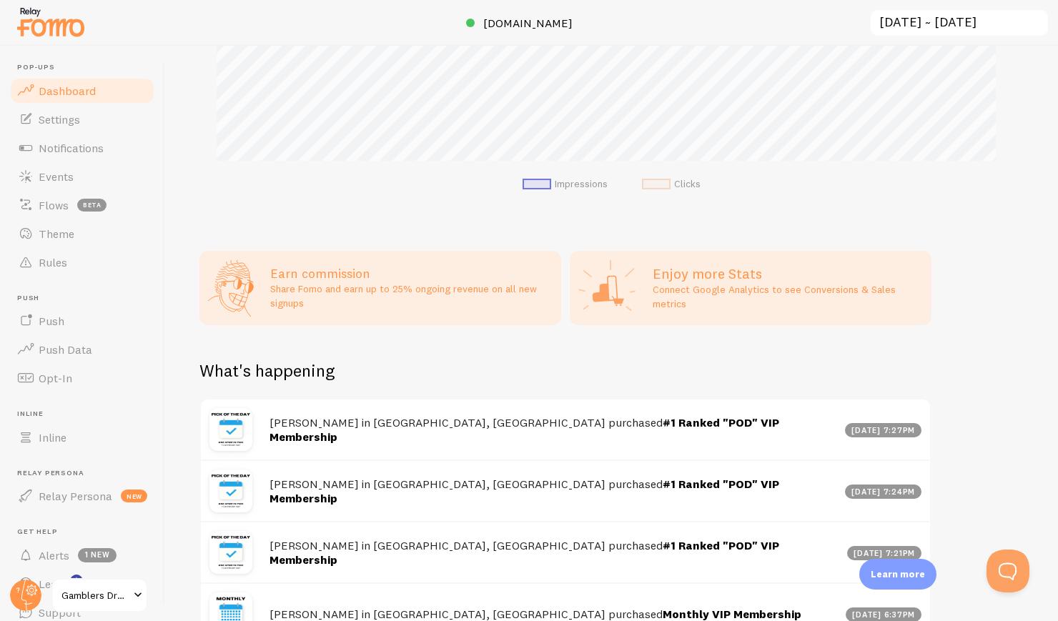
click at [706, 296] on p "Connect Google Analytics to see Conversions & Sales metrics" at bounding box center [788, 296] width 270 height 29
